Goal: Communication & Community: Answer question/provide support

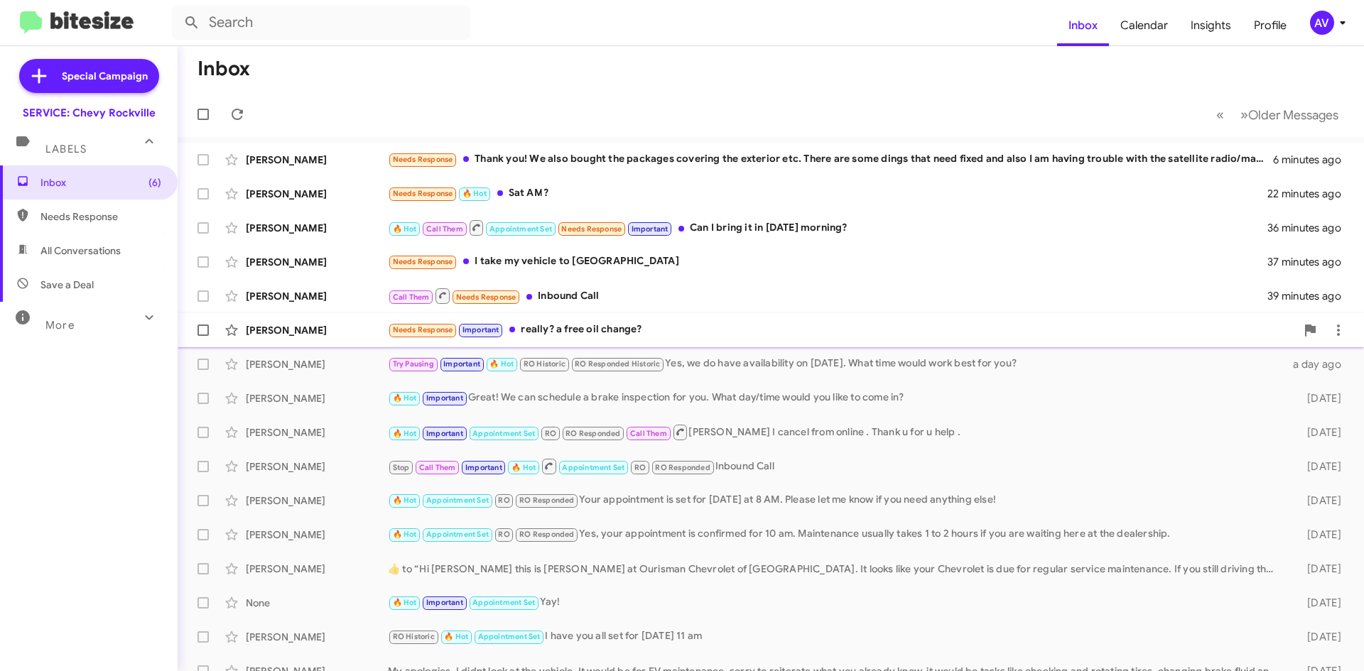
click at [615, 332] on div "Needs Response Important really? a free oil change?" at bounding box center [842, 330] width 908 height 16
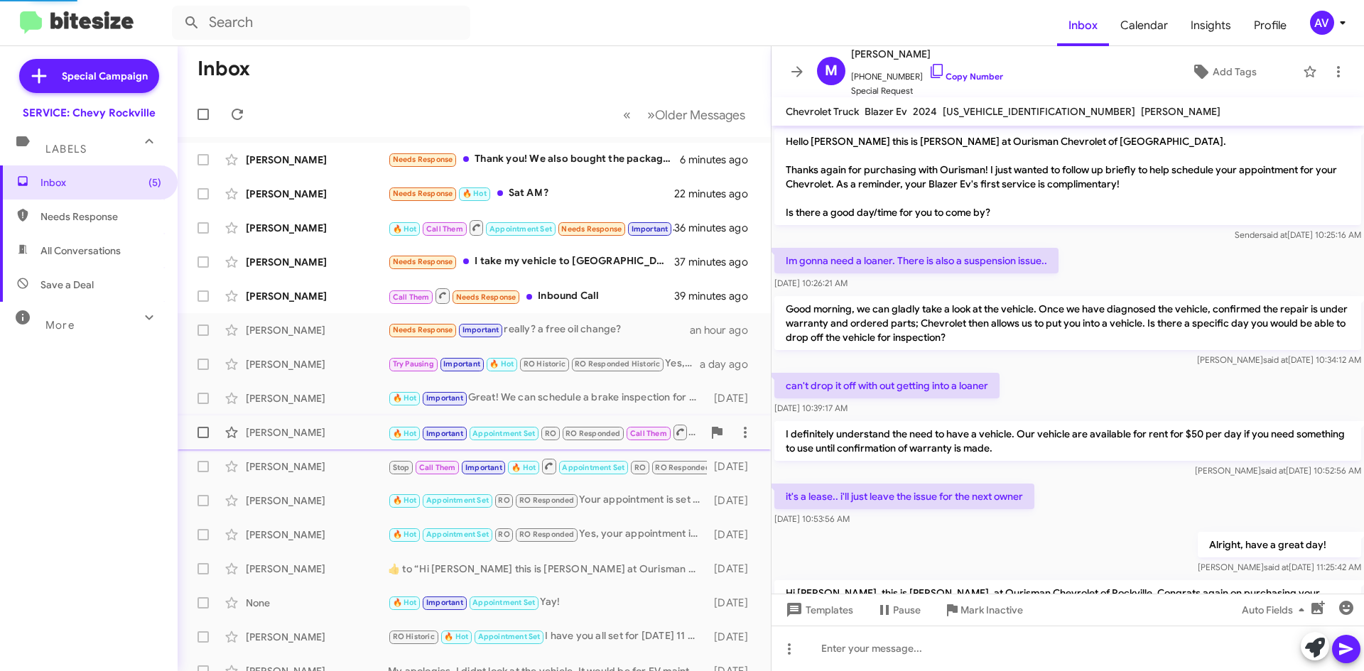
scroll to position [504, 0]
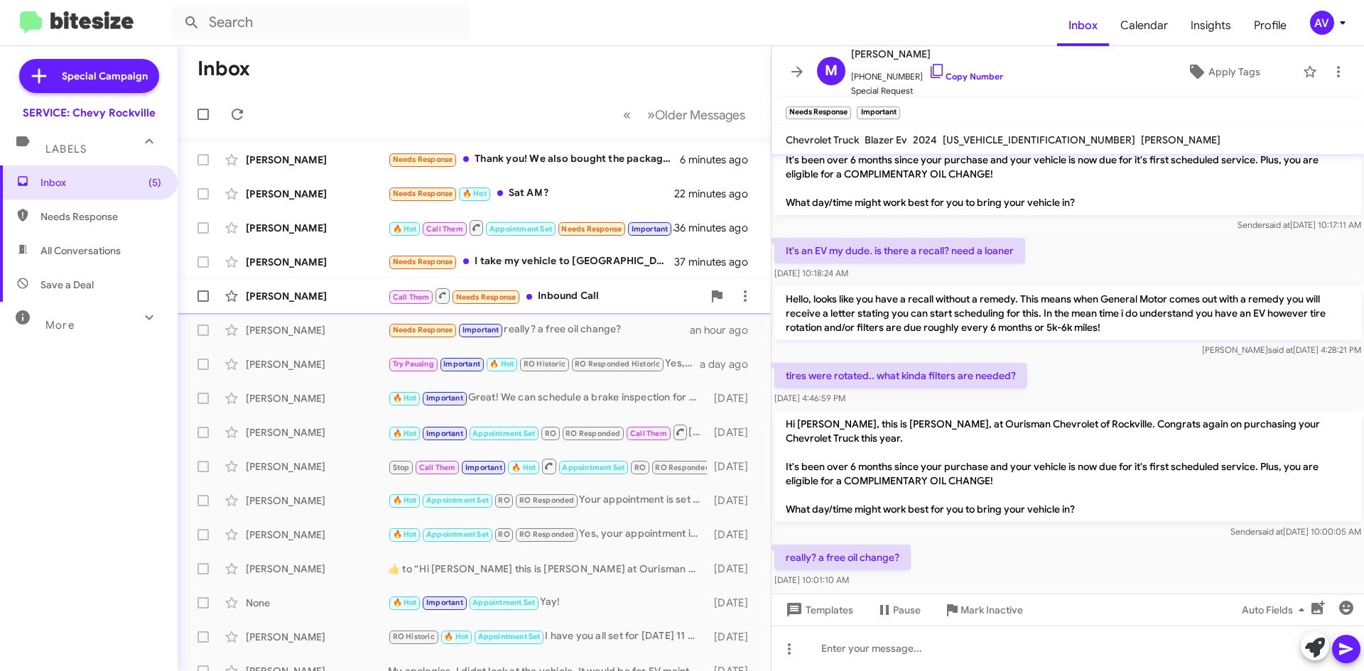
click at [588, 297] on div "Call Them Needs Response Inbound Call" at bounding box center [545, 296] width 315 height 18
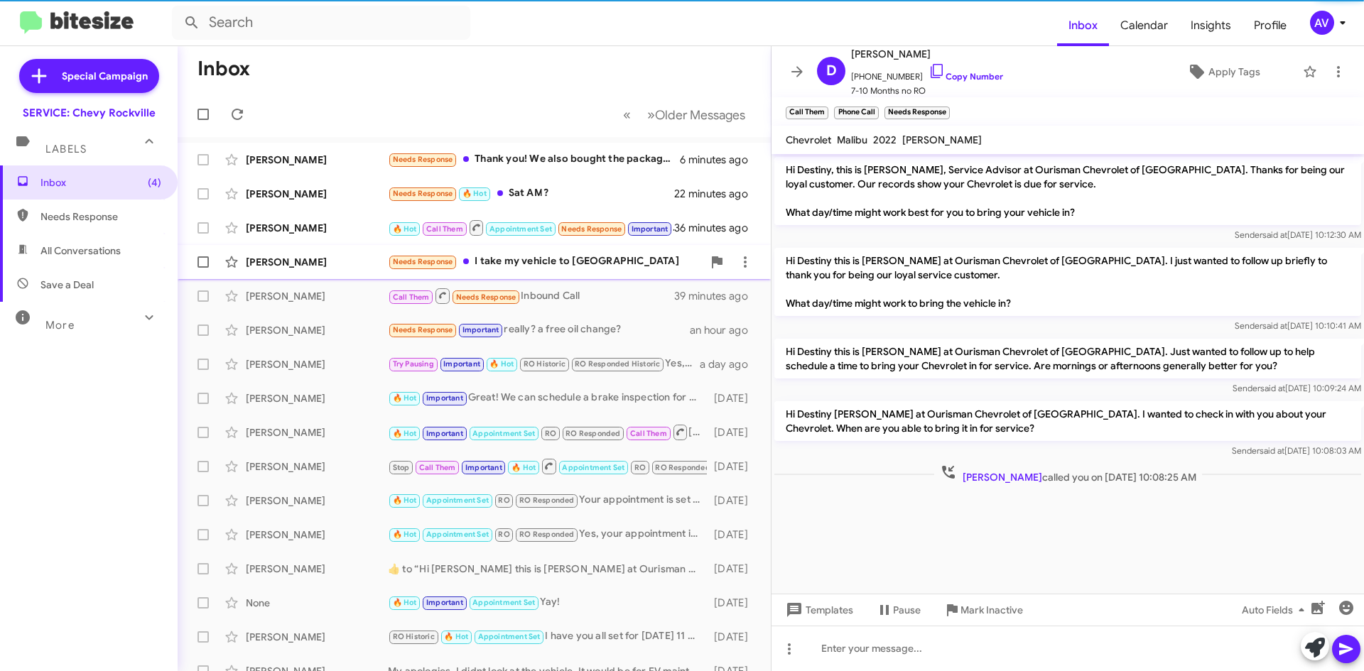
click at [610, 266] on div "Needs Response I take my vehicle to [GEOGRAPHIC_DATA] [GEOGRAPHIC_DATA]" at bounding box center [545, 262] width 315 height 16
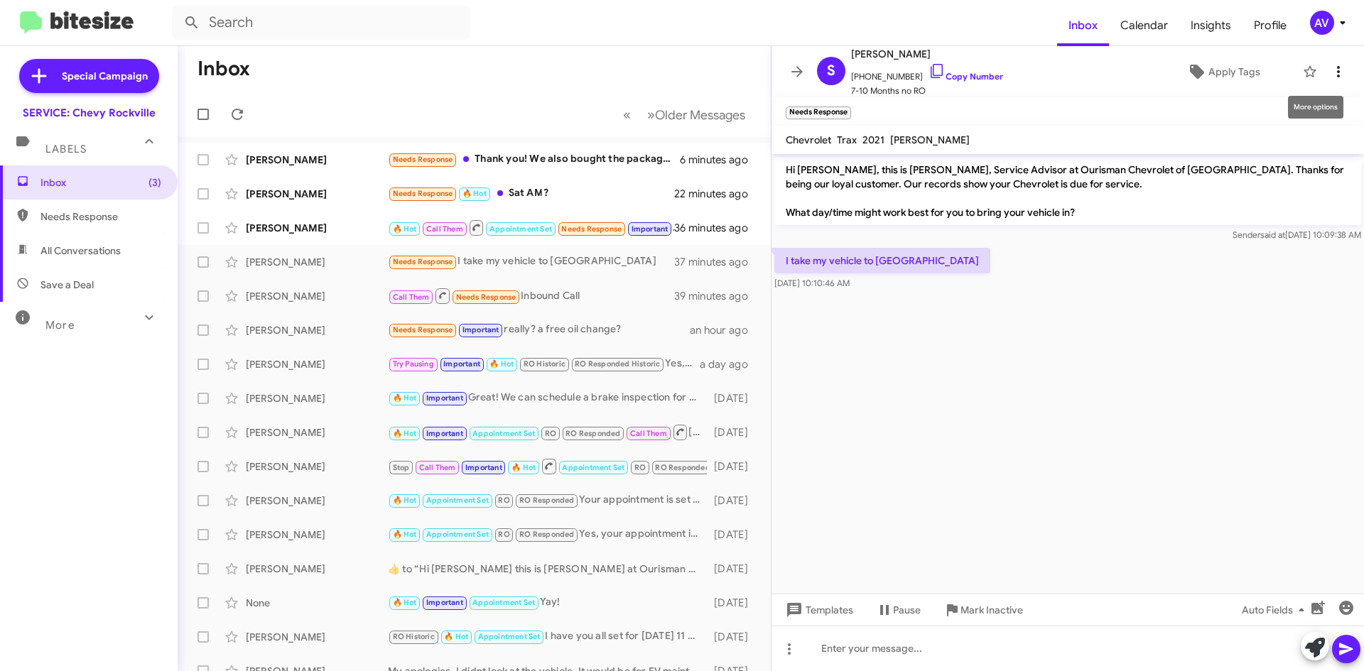
click at [1332, 67] on icon at bounding box center [1337, 71] width 17 height 17
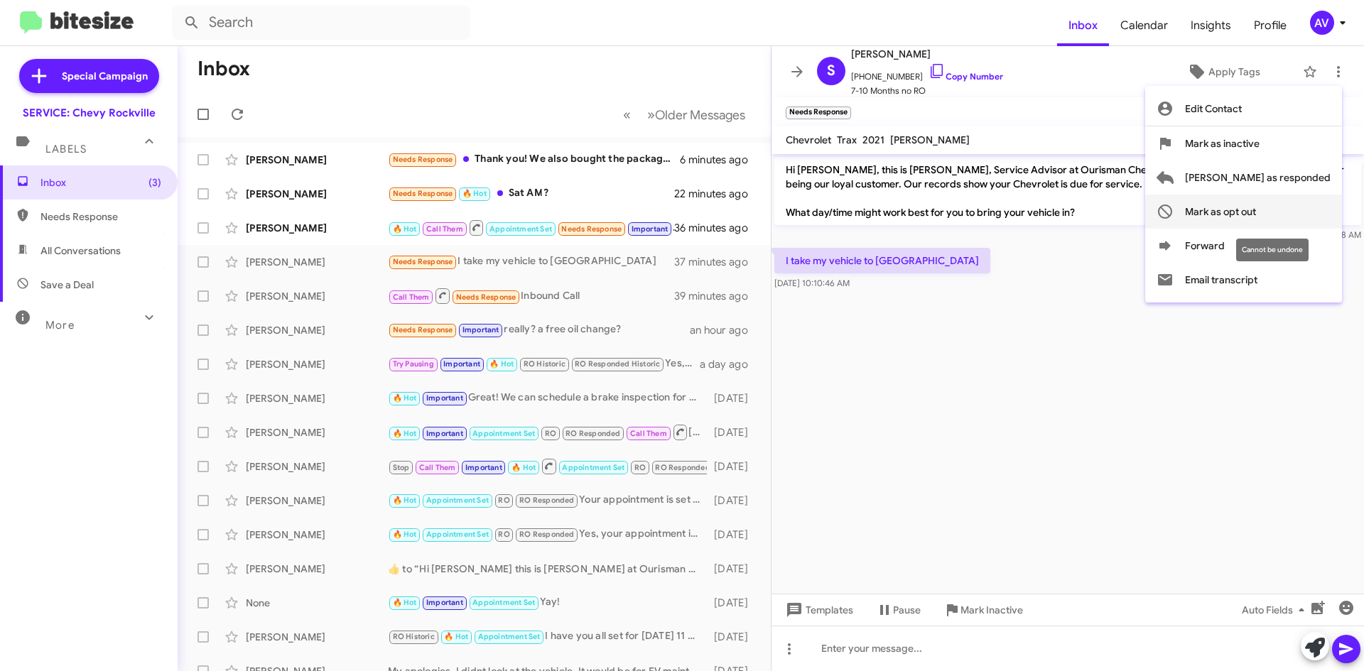
click at [1232, 215] on button "Mark as opt out" at bounding box center [1243, 212] width 197 height 34
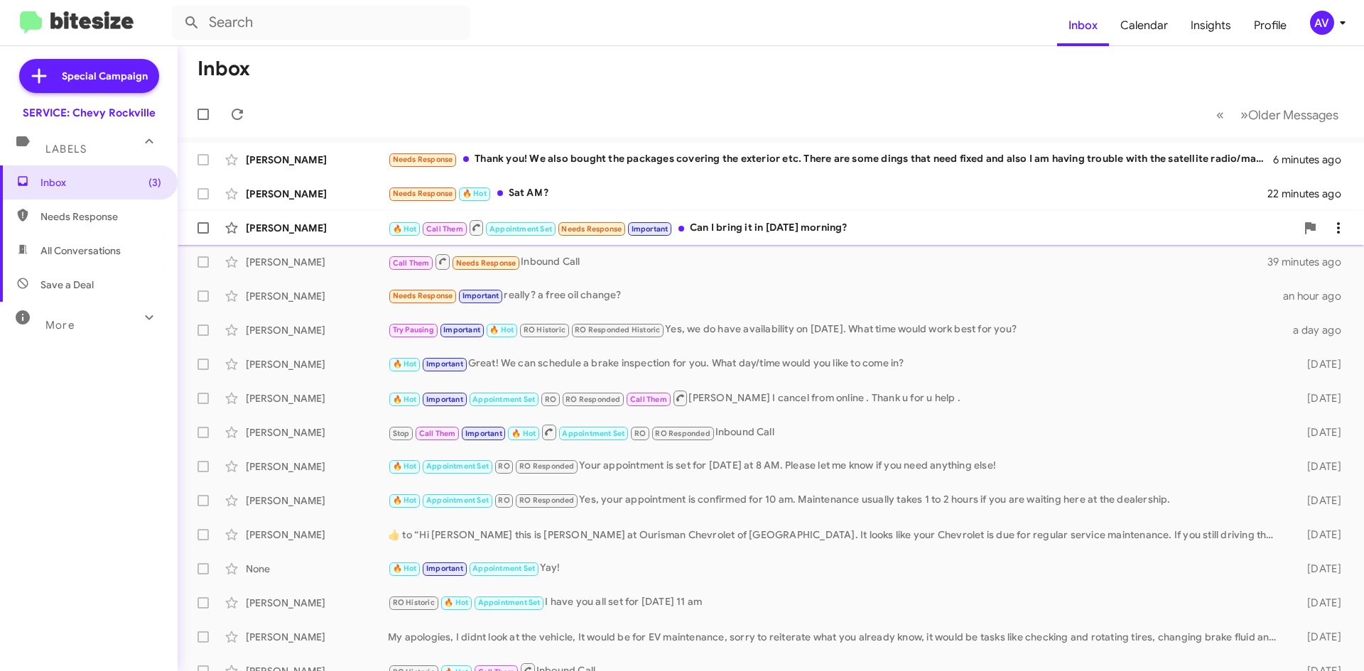
click at [724, 232] on div "🔥 Hot Call Them Appointment Set Needs Response Important Can I bring it in [DAT…" at bounding box center [842, 228] width 908 height 18
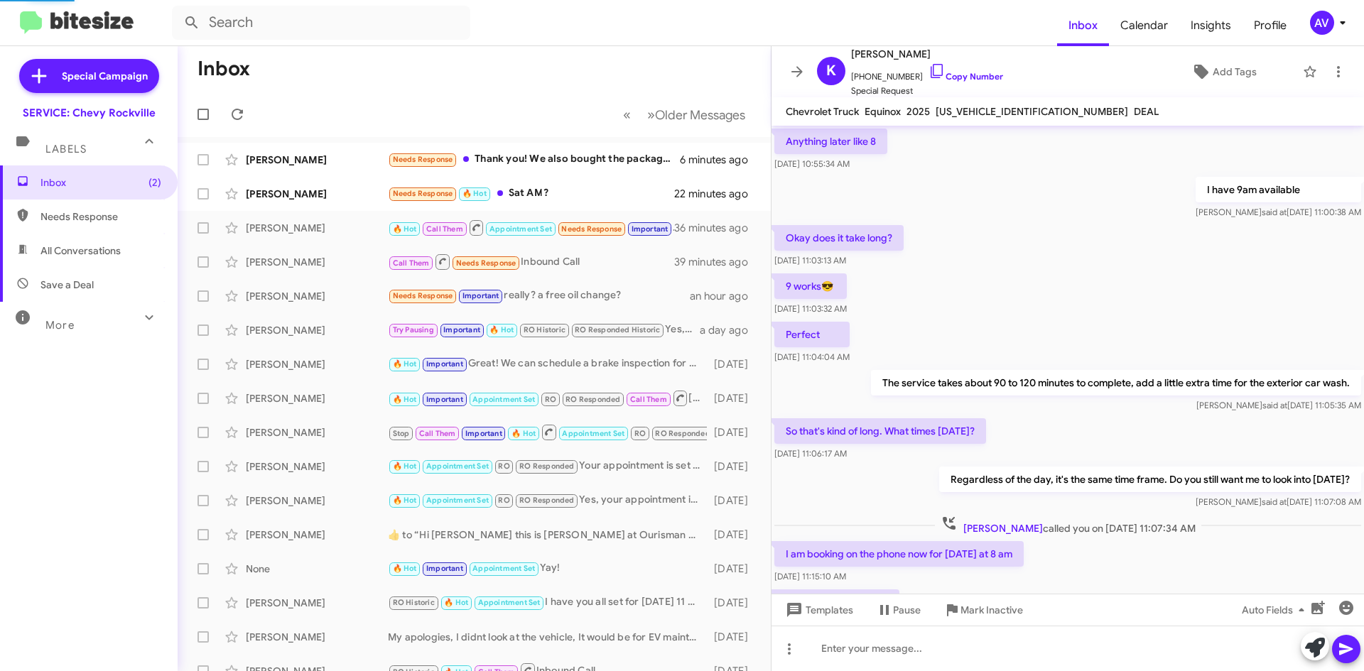
scroll to position [695, 0]
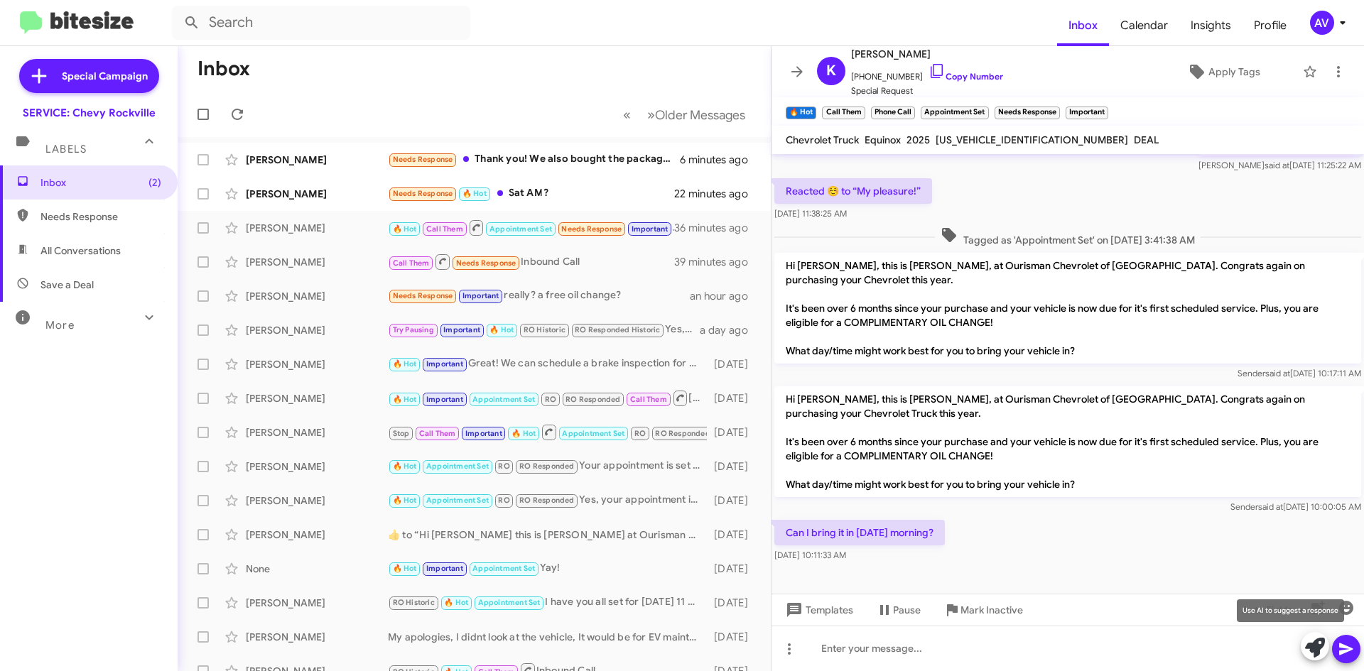
click at [1312, 658] on span at bounding box center [1315, 647] width 20 height 31
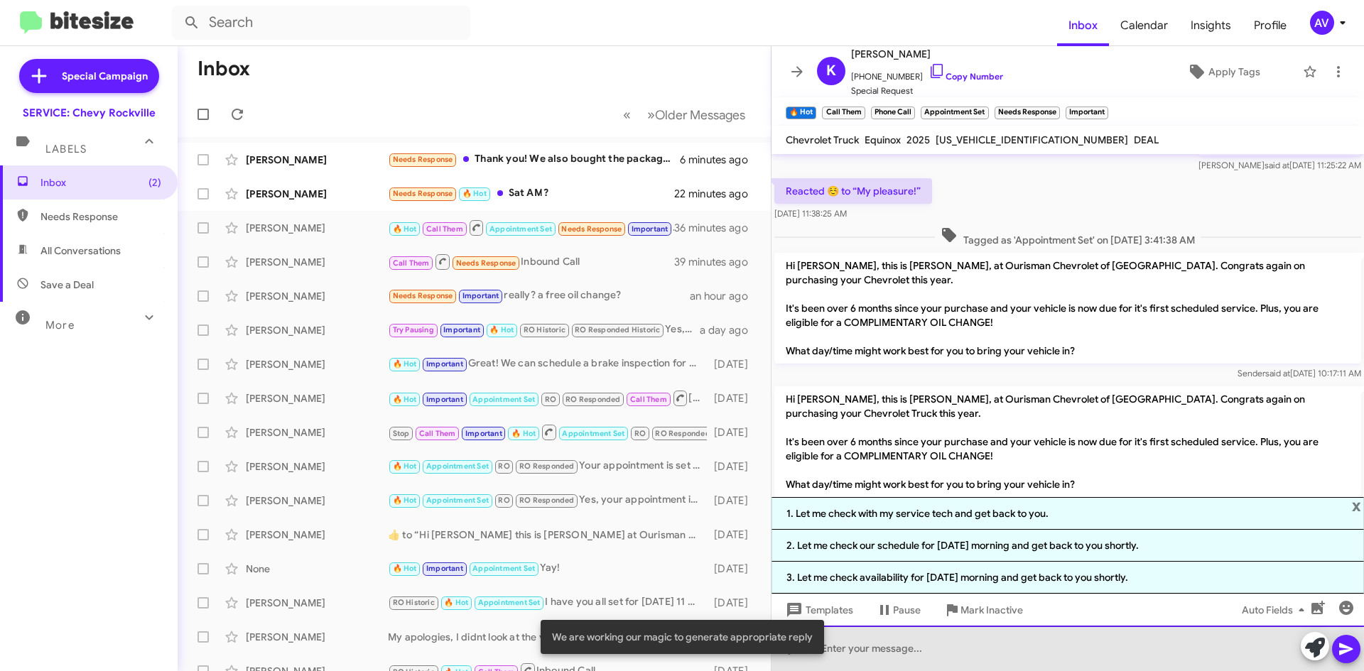
click at [886, 656] on div at bounding box center [1067, 648] width 592 height 45
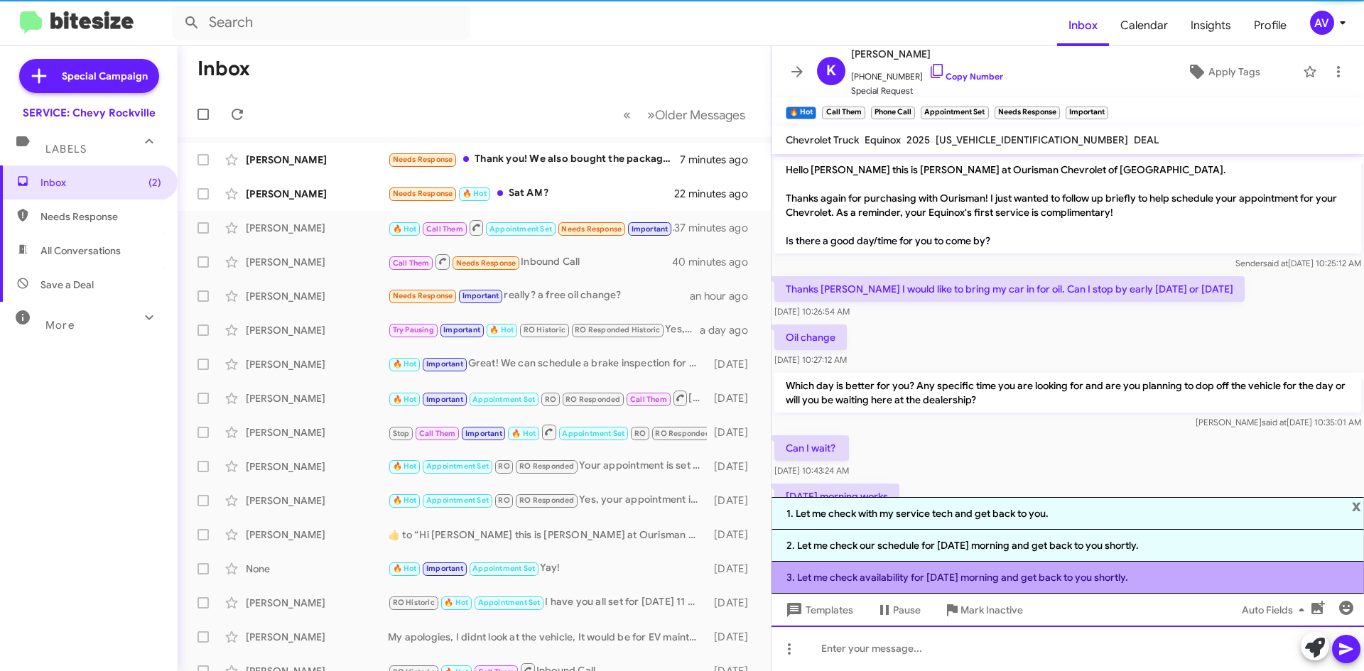
scroll to position [71, 0]
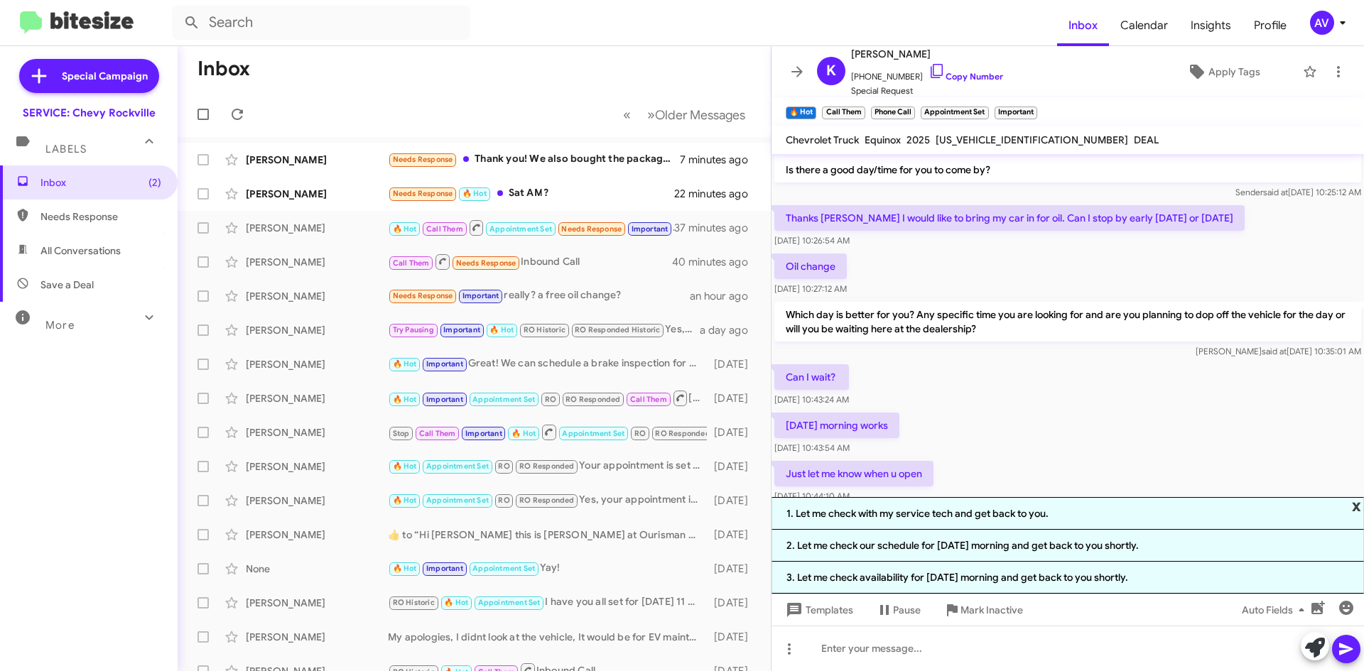
click at [1360, 509] on span "x" at bounding box center [1356, 505] width 9 height 17
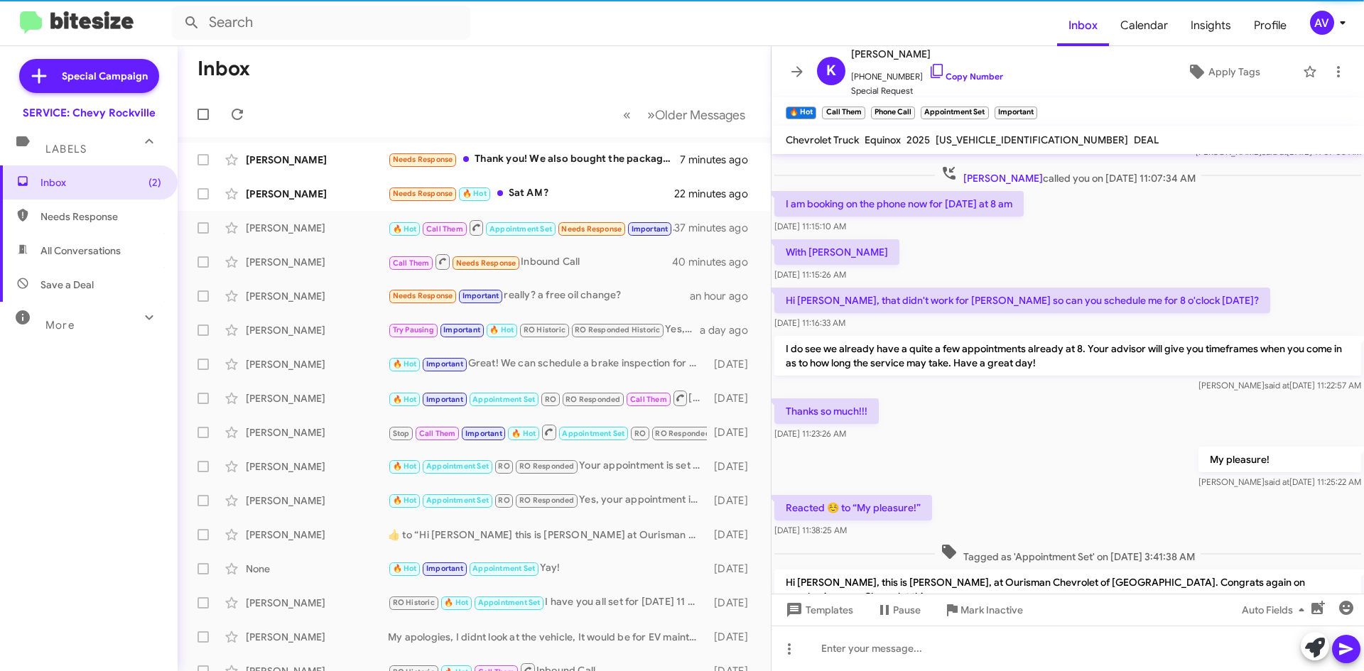
scroll to position [1379, 0]
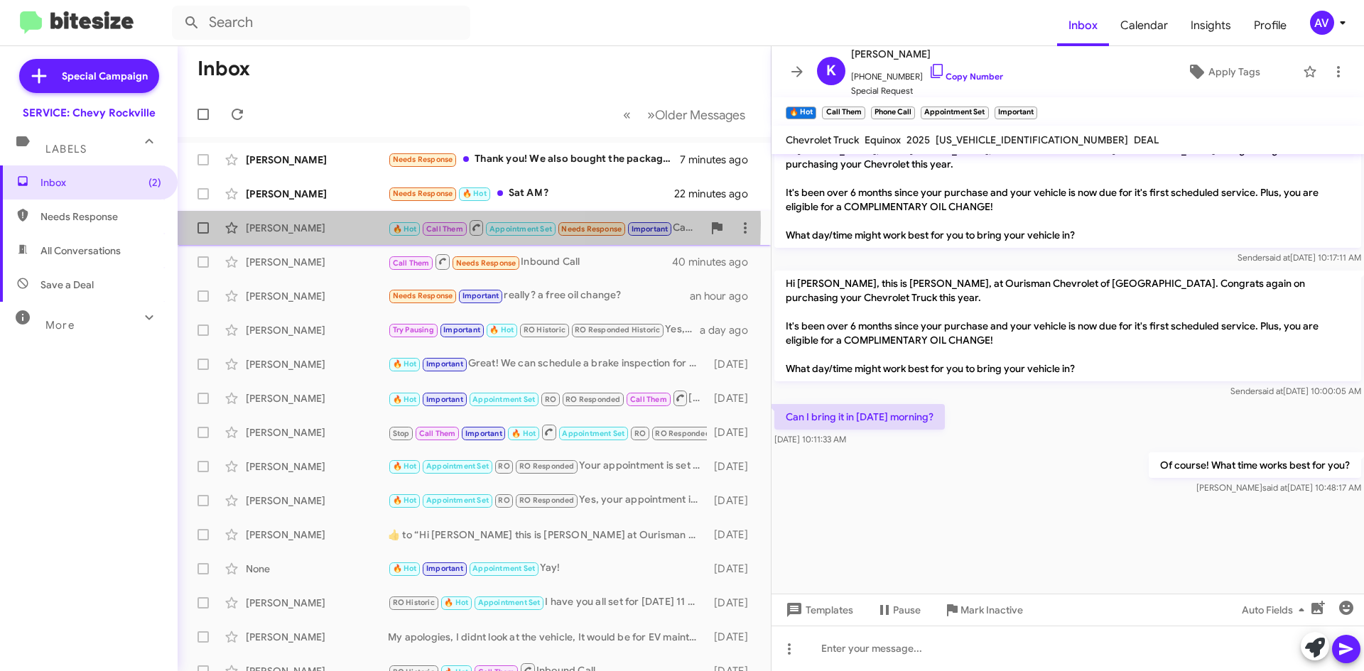
drag, startPoint x: 312, startPoint y: 223, endPoint x: 328, endPoint y: 235, distance: 20.3
click at [327, 235] on div "[PERSON_NAME] 🔥 Hot Call Them Appointment Set Needs Response Important Can I br…" at bounding box center [474, 228] width 570 height 28
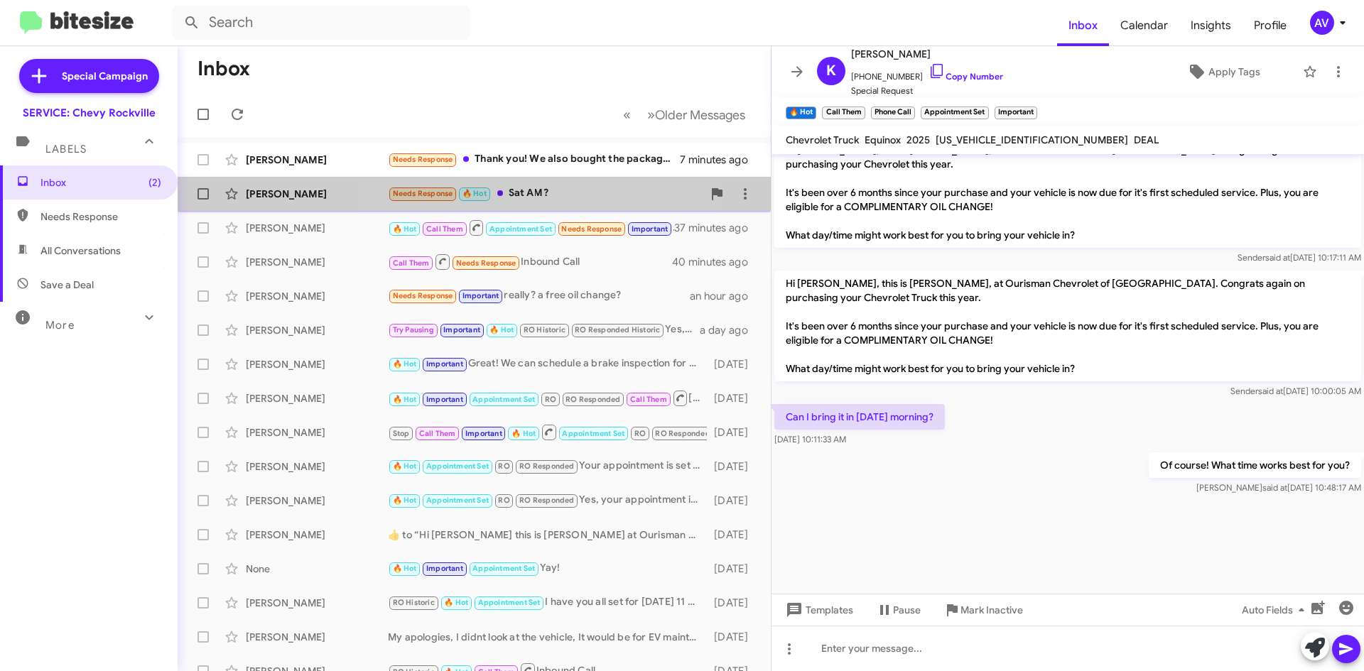
click at [534, 195] on div "Needs Response 🔥 Hot Sat AM?" at bounding box center [545, 193] width 315 height 16
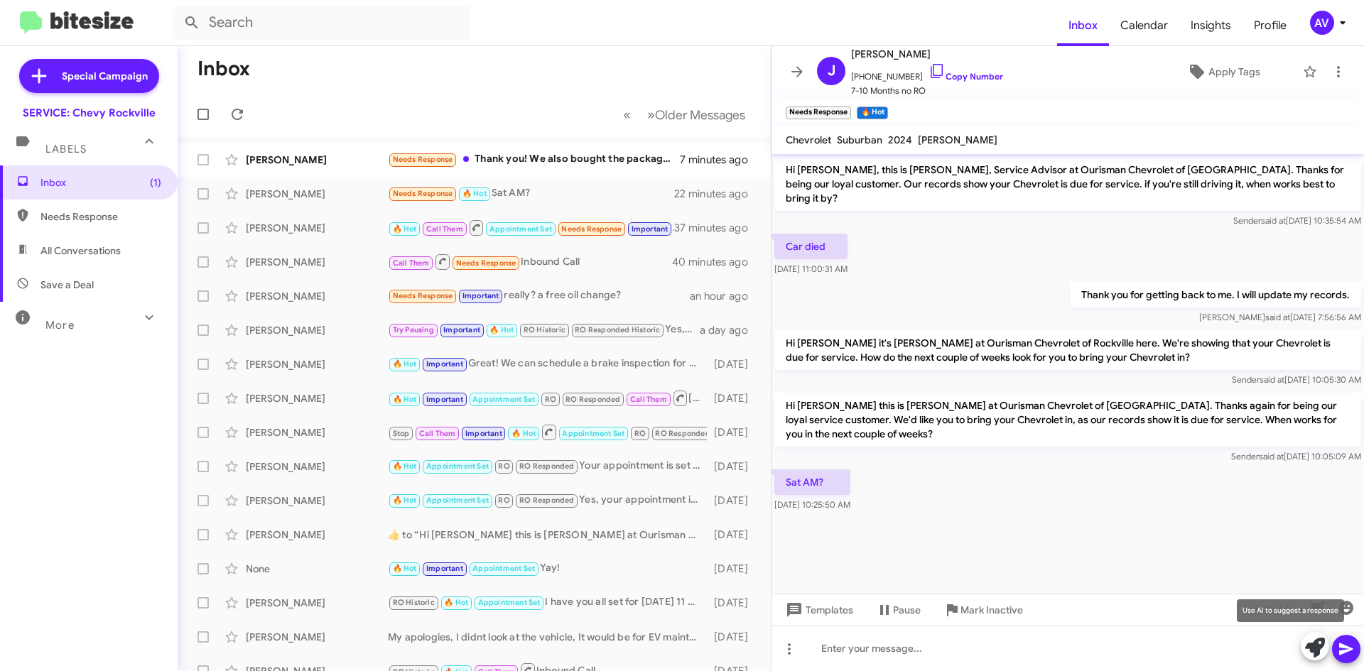
click at [1307, 646] on icon at bounding box center [1315, 648] width 20 height 20
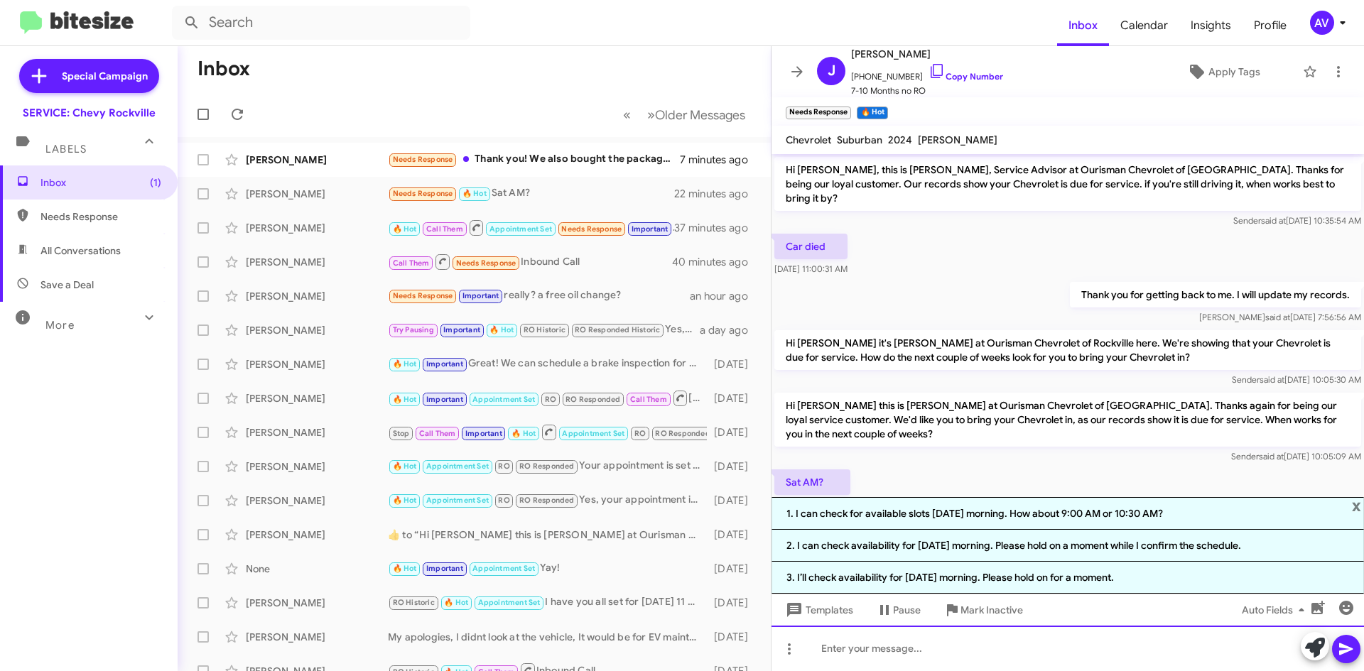
click at [895, 656] on div at bounding box center [1067, 648] width 592 height 45
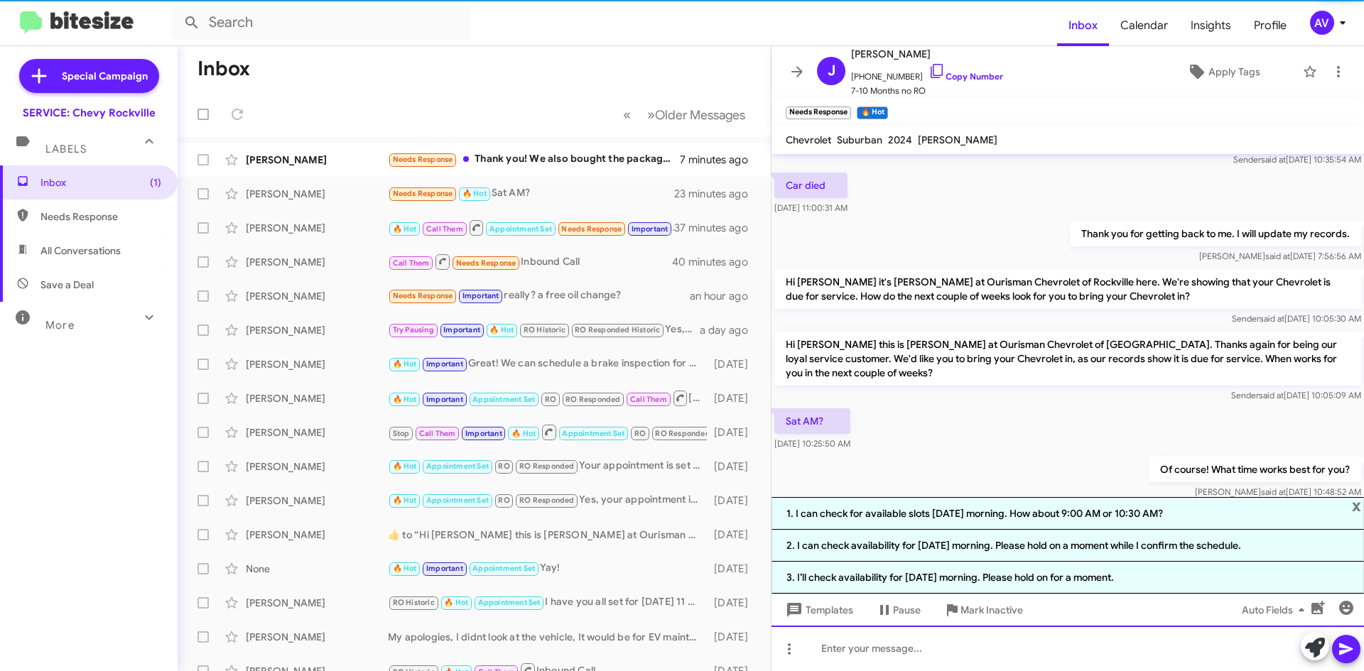
scroll to position [62, 0]
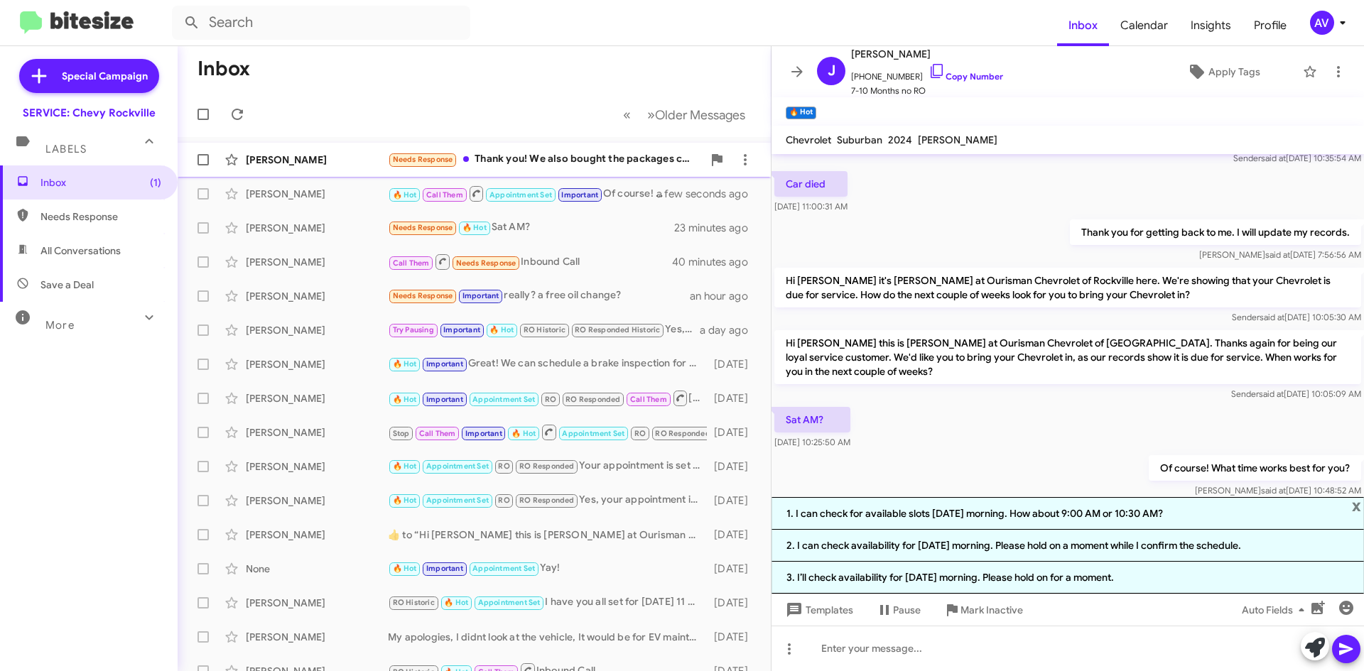
click at [522, 156] on div "Needs Response Thank you! We also bought the packages covering the exterior etc…" at bounding box center [545, 159] width 315 height 16
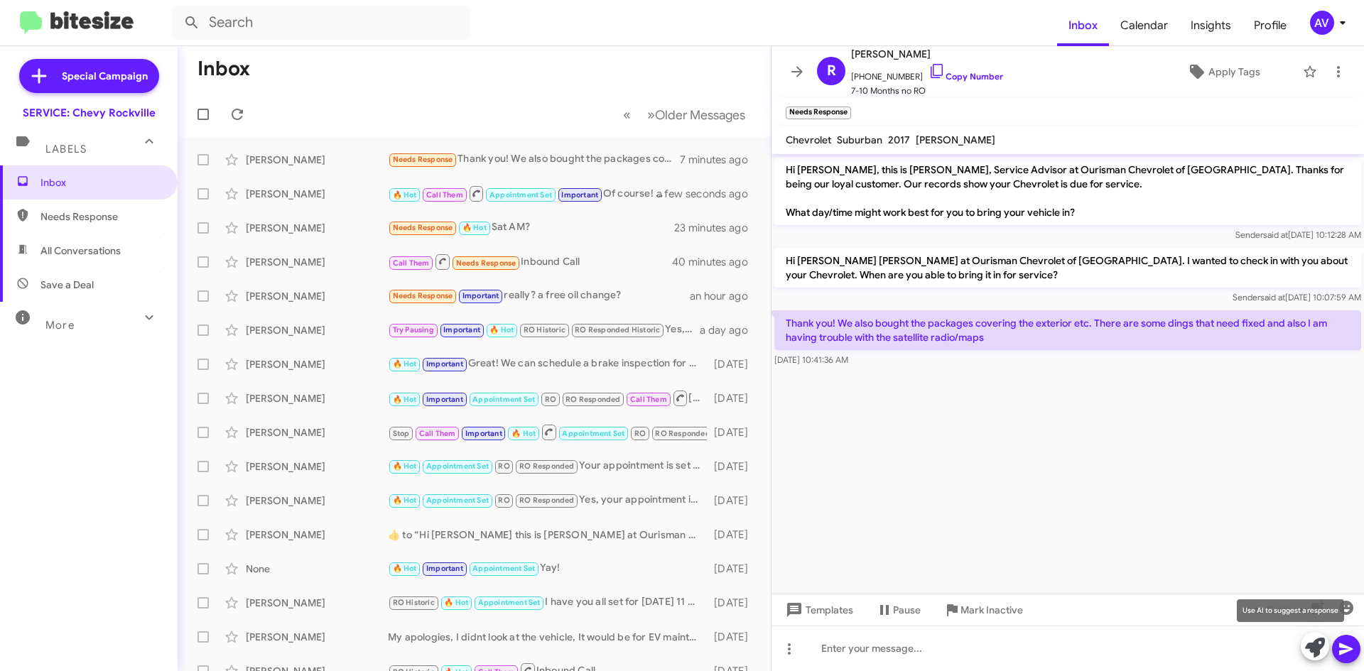
click at [1315, 654] on icon at bounding box center [1315, 648] width 20 height 20
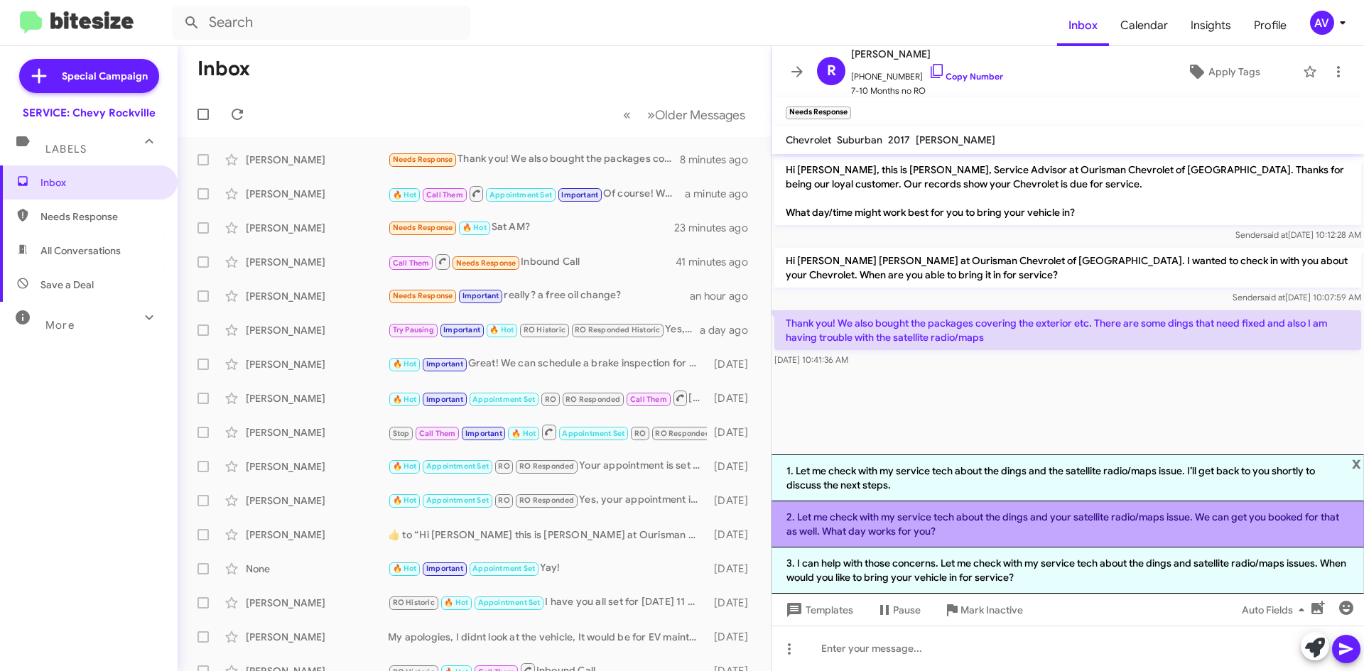
click at [850, 536] on li "2. Let me check with my service tech about the dings and your satellite radio/m…" at bounding box center [1067, 524] width 592 height 46
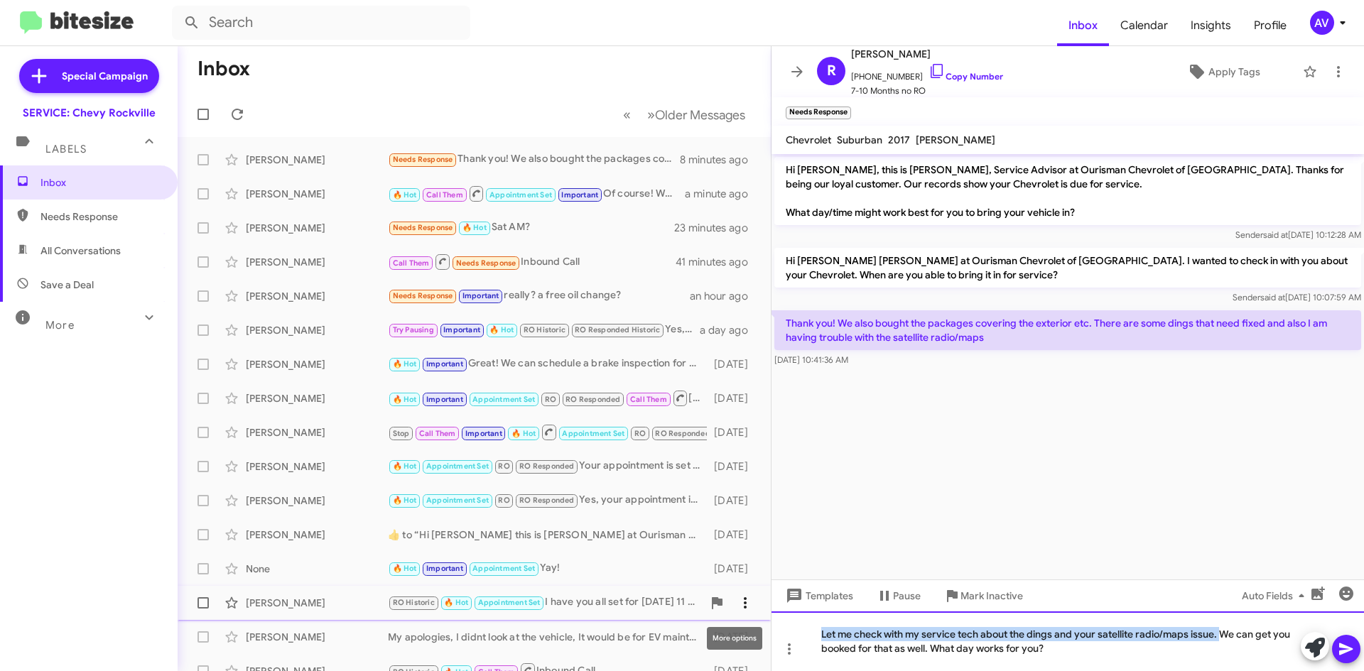
drag, startPoint x: 1221, startPoint y: 639, endPoint x: 732, endPoint y: 602, distance: 490.7
click at [732, 603] on div "Inbox « Previous » Next Older Messages [PERSON_NAME] Needs Response Thank you! …" at bounding box center [771, 358] width 1186 height 625
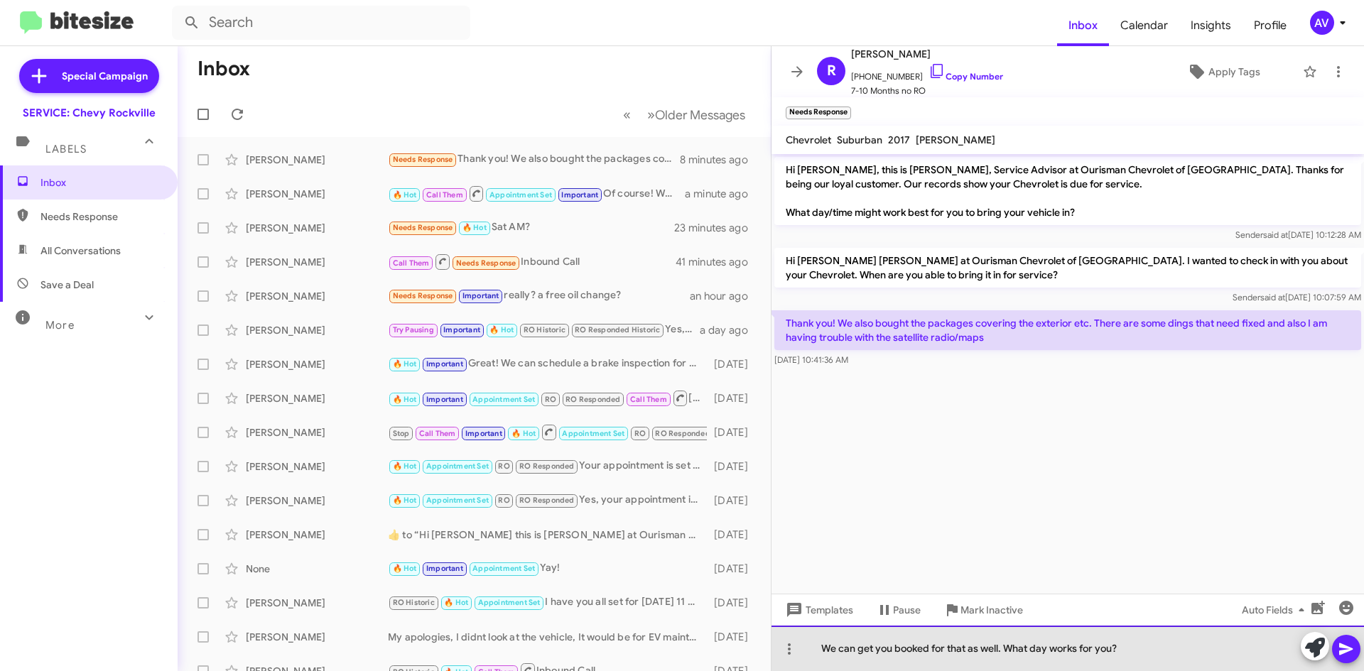
click at [1136, 646] on div "We can get you booked for that as well. What day works for you?" at bounding box center [1067, 648] width 592 height 45
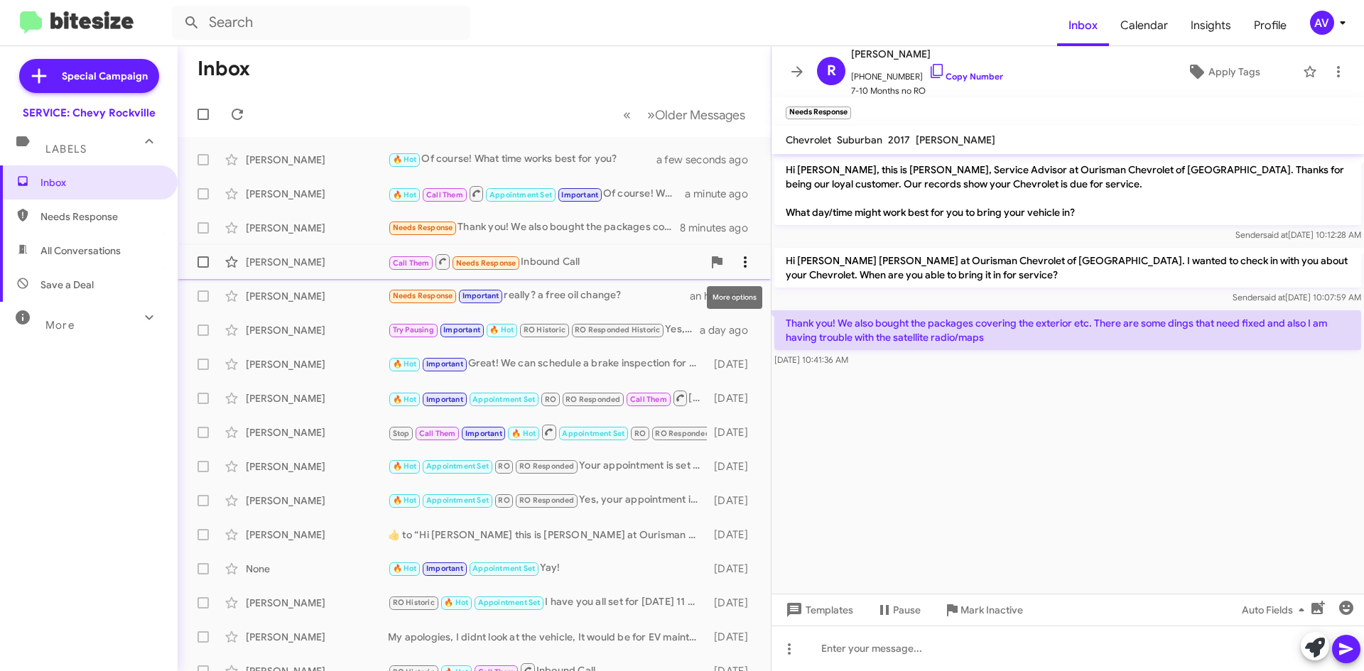
click at [736, 266] on icon at bounding box center [744, 262] width 17 height 17
click at [739, 320] on button "[PERSON_NAME] as responded" at bounding box center [650, 333] width 197 height 34
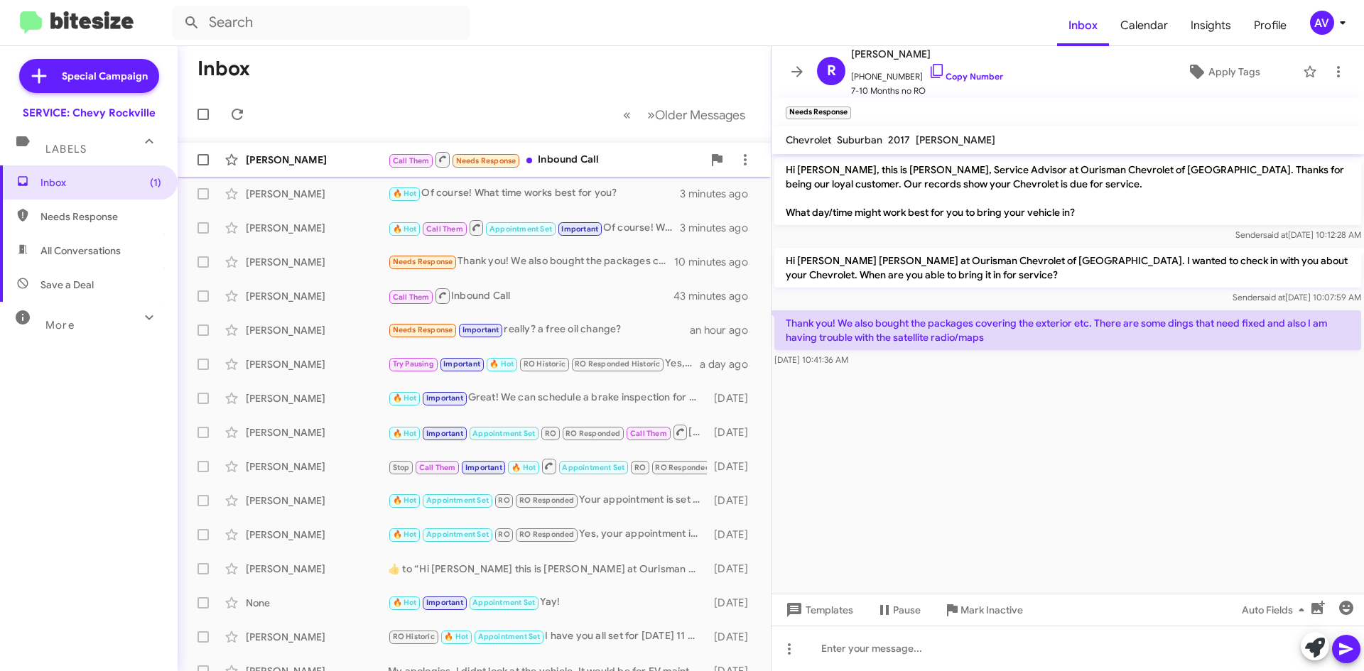
click at [592, 153] on div "Call Them Needs Response Inbound Call" at bounding box center [545, 160] width 315 height 18
